Goal: Task Accomplishment & Management: Manage account settings

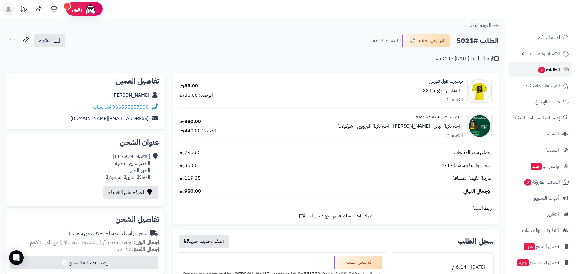
click at [546, 70] on span "الطلبات 2" at bounding box center [549, 70] width 22 height 8
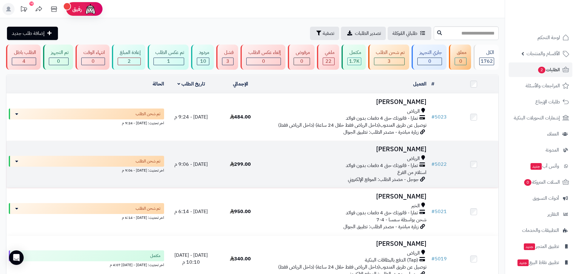
click at [408, 150] on h3 "[PERSON_NAME]" at bounding box center [347, 149] width 159 height 7
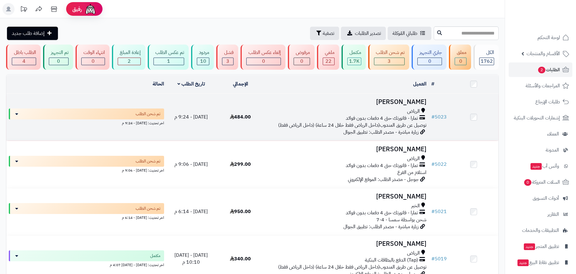
click at [404, 100] on h3 "[PERSON_NAME]" at bounding box center [347, 102] width 159 height 7
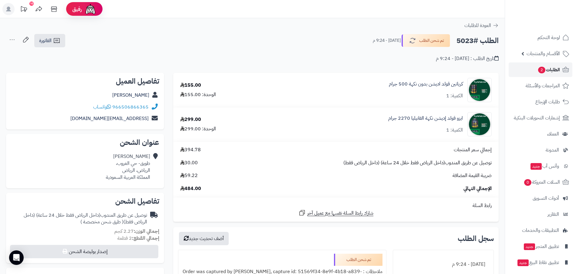
click at [543, 67] on span "2" at bounding box center [541, 70] width 7 height 7
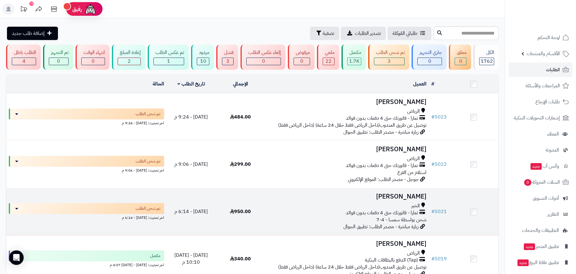
click at [410, 196] on h3 "[PERSON_NAME]" at bounding box center [347, 196] width 159 height 7
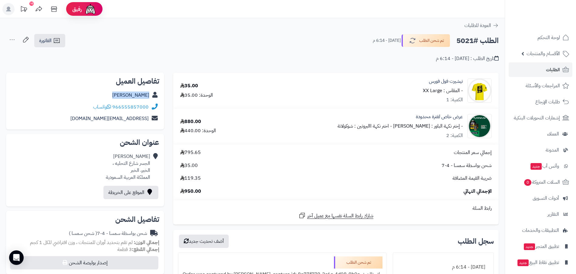
drag, startPoint x: 150, startPoint y: 94, endPoint x: 122, endPoint y: 94, distance: 28.2
click at [122, 94] on div "[PERSON_NAME]" at bounding box center [85, 95] width 148 height 12
copy div "[PERSON_NAME]"
drag, startPoint x: 149, startPoint y: 107, endPoint x: 115, endPoint y: 108, distance: 34.3
click at [115, 108] on div "966555857000 واتساب" at bounding box center [85, 107] width 148 height 12
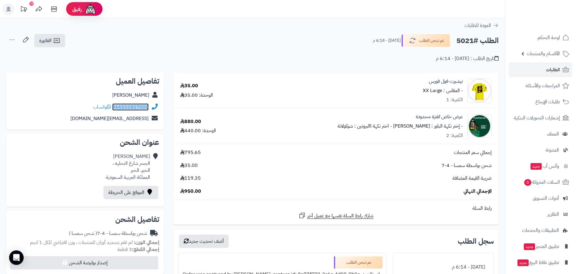
copy link "966555857000"
drag, startPoint x: 152, startPoint y: 164, endPoint x: 135, endPoint y: 167, distance: 16.6
click at [135, 167] on div "خالد النعيمي الجسر شارع التحليه ، الخبر، الخبر المملكة العربية السعودية" at bounding box center [85, 167] width 148 height 32
click at [153, 164] on icon at bounding box center [155, 167] width 6 height 28
drag, startPoint x: 152, startPoint y: 163, endPoint x: 139, endPoint y: 172, distance: 15.6
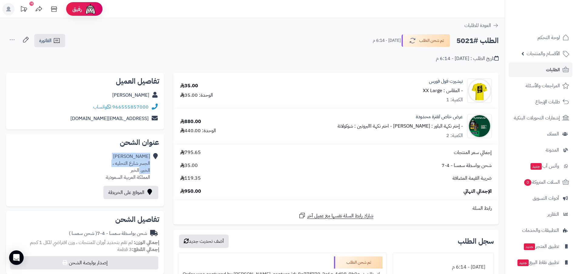
click at [139, 172] on div "خالد النعيمي الجسر شارع التحليه ، الخبر، الخبر المملكة العربية السعودية" at bounding box center [85, 167] width 148 height 32
copy div "خالد النعيمي الجسر شارع التحليه ، الخبر،"
